Goal: Information Seeking & Learning: Find specific fact

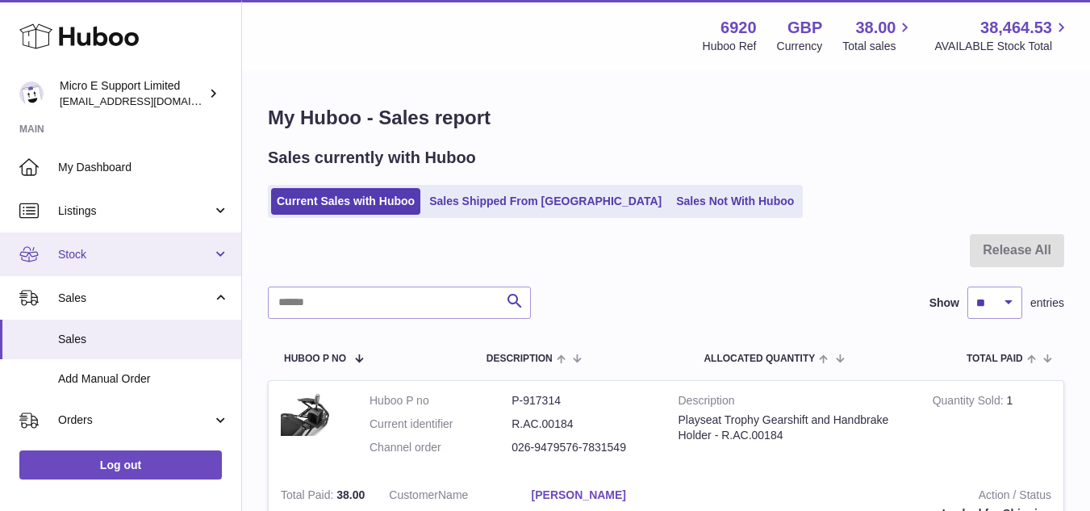
click at [102, 261] on span "Stock" at bounding box center [135, 254] width 154 height 15
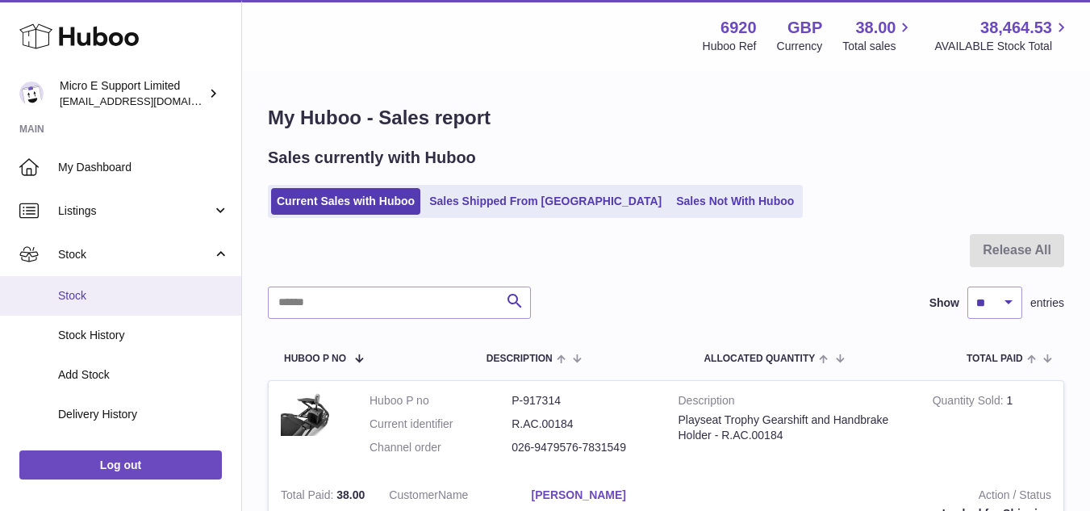
click at [92, 300] on span "Stock" at bounding box center [143, 295] width 171 height 15
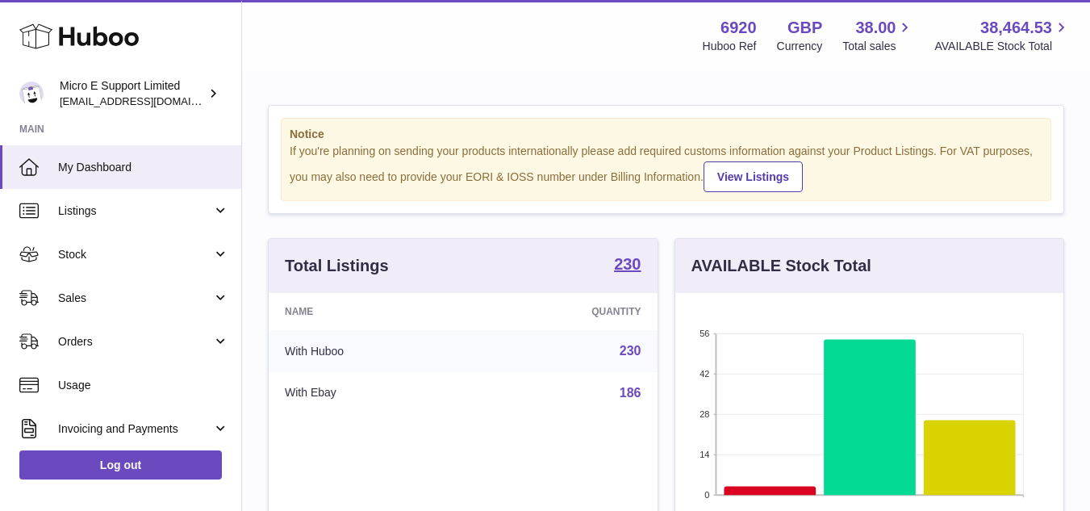
scroll to position [252, 388]
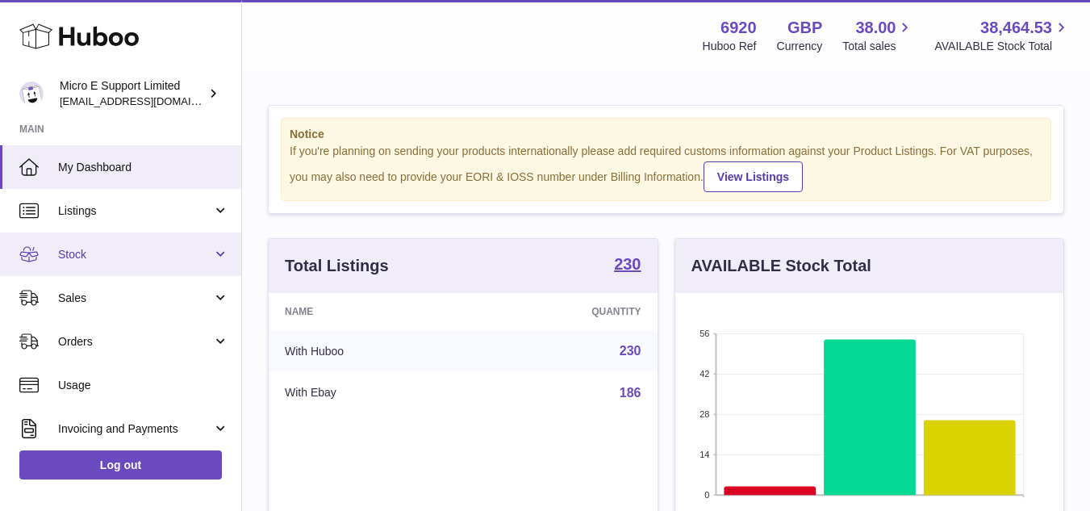
click at [171, 247] on span "Stock" at bounding box center [135, 254] width 154 height 15
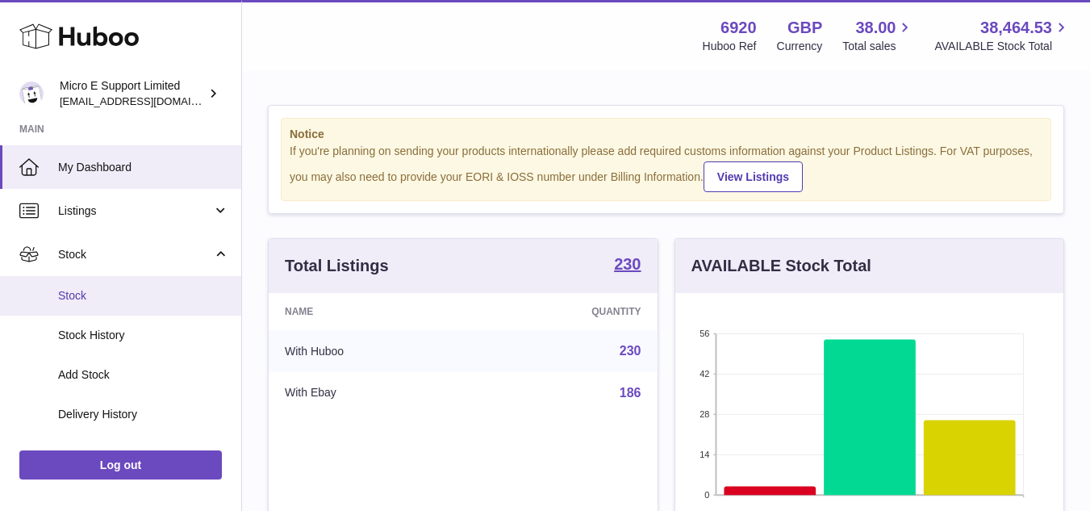
click at [157, 286] on link "Stock" at bounding box center [120, 296] width 241 height 40
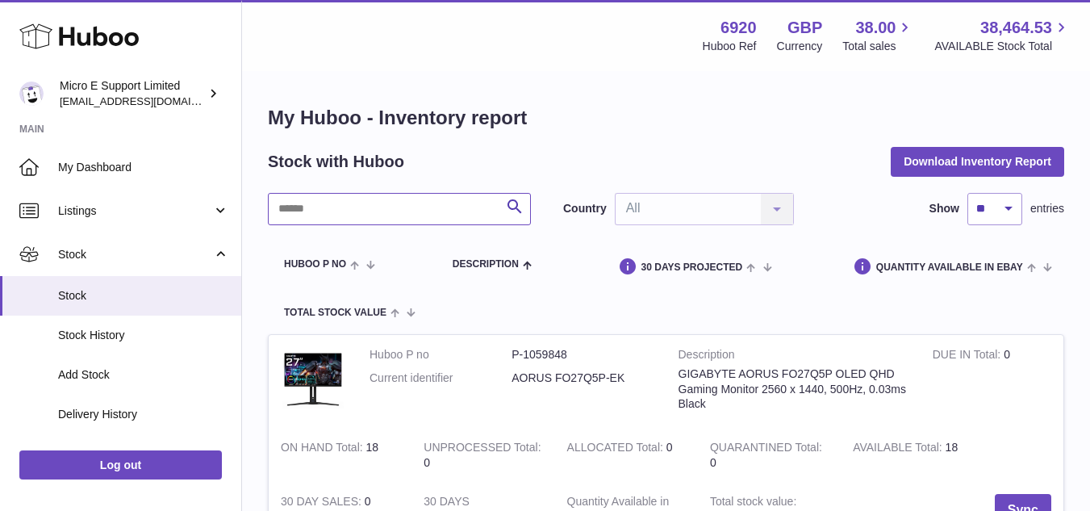
click at [441, 212] on input "text" at bounding box center [399, 209] width 263 height 32
paste input "**********"
type input "**********"
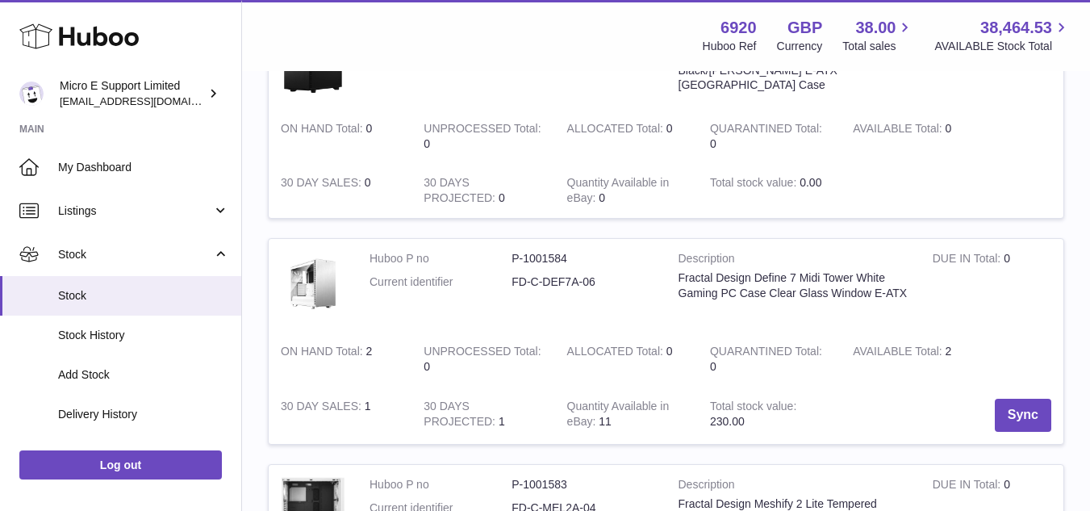
scroll to position [323, 0]
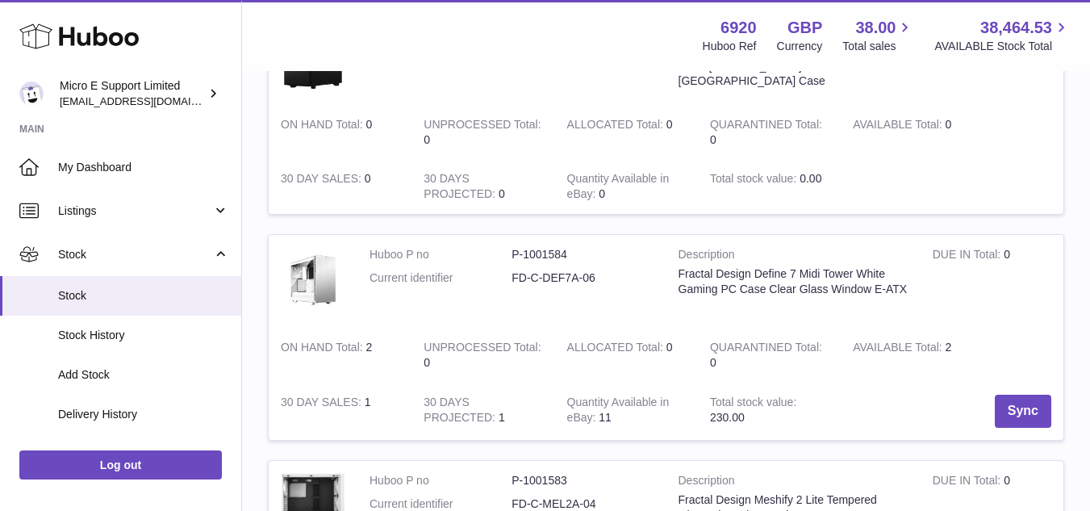
click at [553, 281] on dd "FD-C-DEF7A-06" at bounding box center [583, 277] width 142 height 15
copy tr "FD-C-DEF7A-06"
